Goal: Transaction & Acquisition: Download file/media

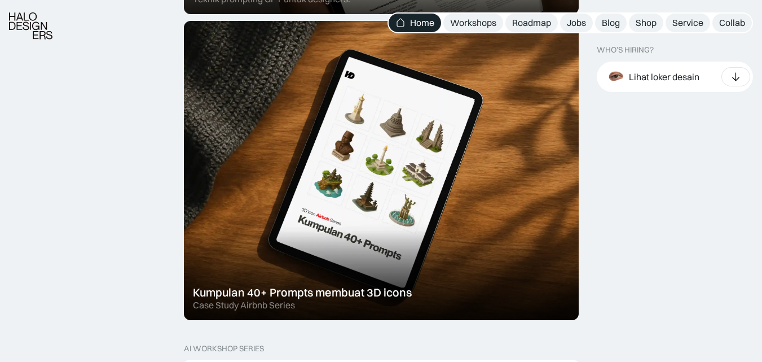
scroll to position [703, 0]
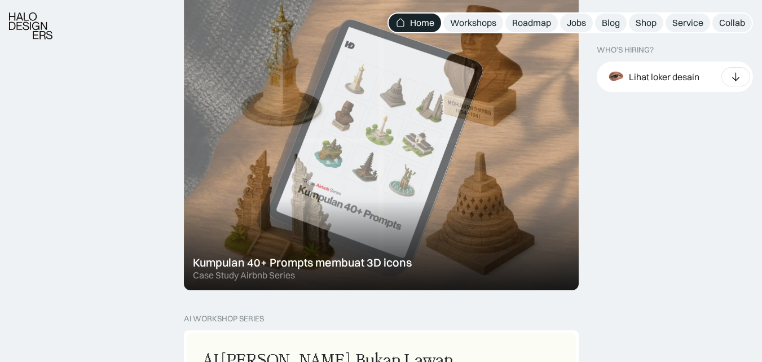
click at [491, 171] on div at bounding box center [381, 140] width 395 height 299
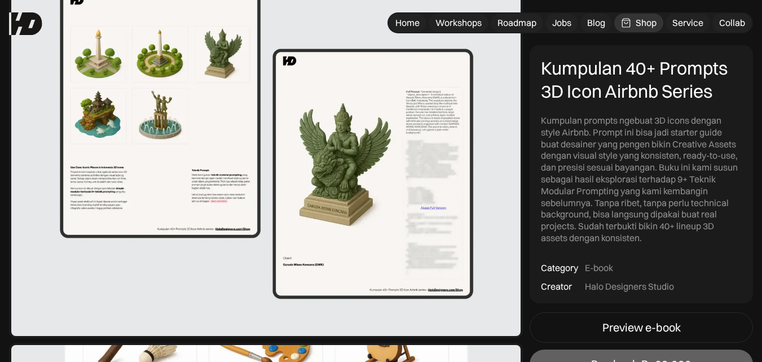
scroll to position [1396, 0]
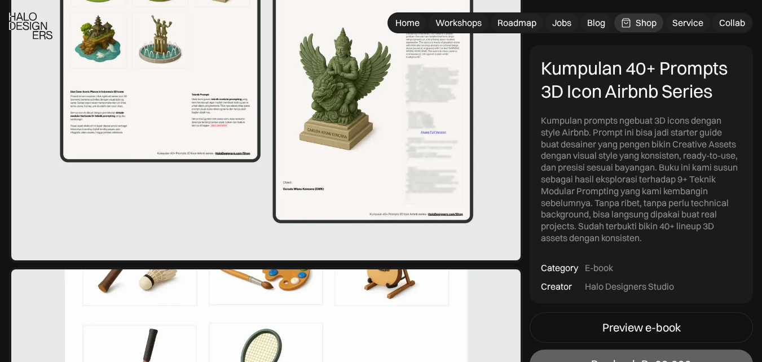
click at [320, 55] on img at bounding box center [266, 68] width 514 height 390
click at [274, 66] on img at bounding box center [266, 68] width 514 height 390
drag, startPoint x: 274, startPoint y: 66, endPoint x: 375, endPoint y: 94, distance: 104.3
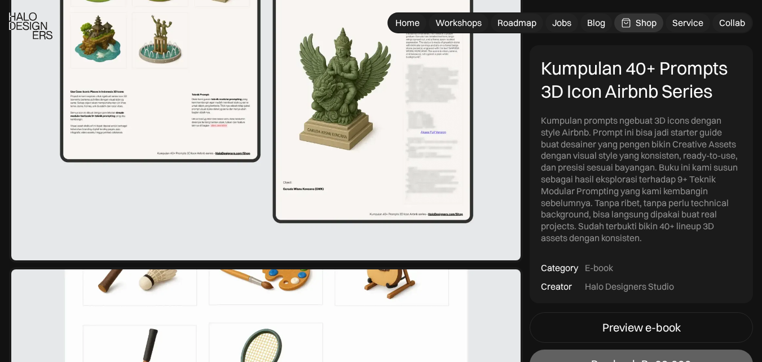
click at [375, 94] on img at bounding box center [266, 68] width 514 height 390
click at [448, 86] on img at bounding box center [266, 68] width 514 height 390
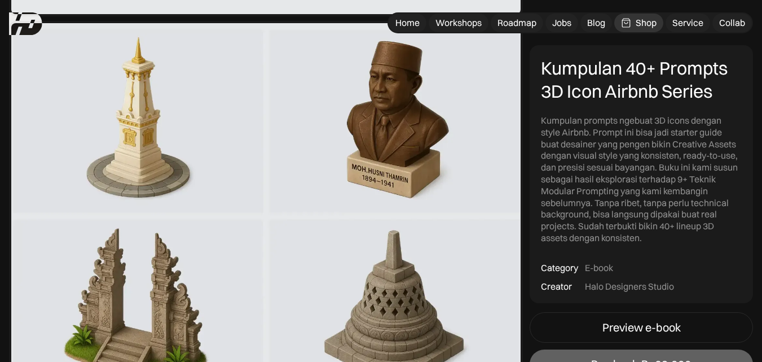
scroll to position [2005, 0]
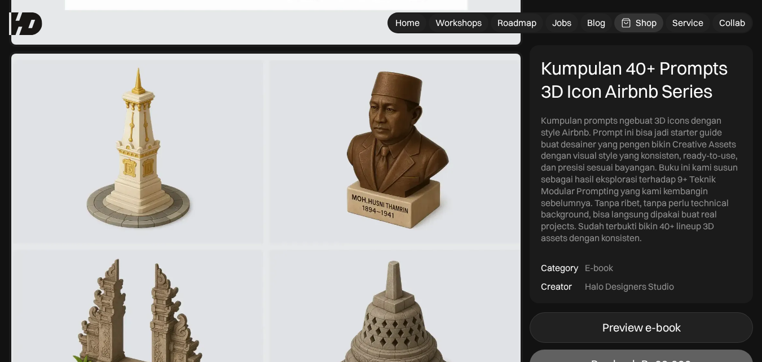
click at [627, 332] on div "Preview e-book" at bounding box center [641, 328] width 78 height 14
